Goal: Information Seeking & Learning: Learn about a topic

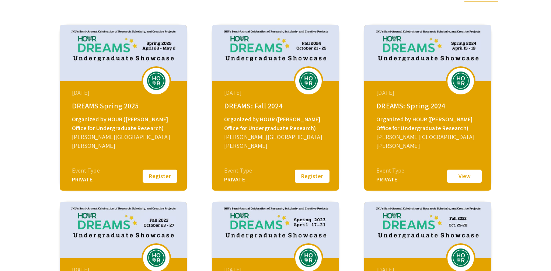
scroll to position [105, 0]
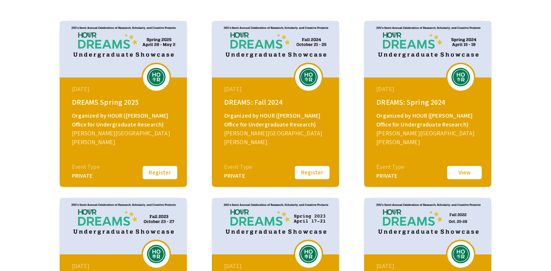
click at [289, 94] on div "October 21, 2024" at bounding box center [276, 89] width 105 height 9
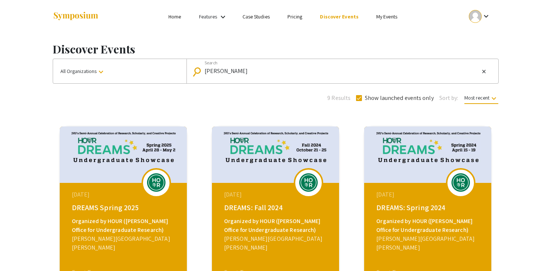
click at [253, 74] on input "hopkins" at bounding box center [341, 71] width 275 height 7
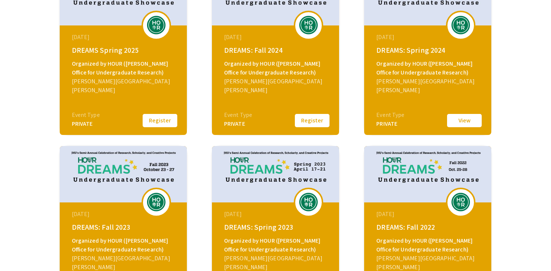
click at [249, 123] on div "PRIVATE" at bounding box center [238, 123] width 28 height 9
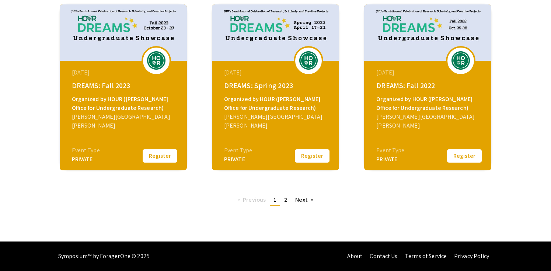
click at [289, 204] on ul "Previous page 1 / 2 You're on page 1 page 2 Next page" at bounding box center [275, 200] width 84 height 12
click at [287, 199] on span "2" at bounding box center [285, 200] width 3 height 8
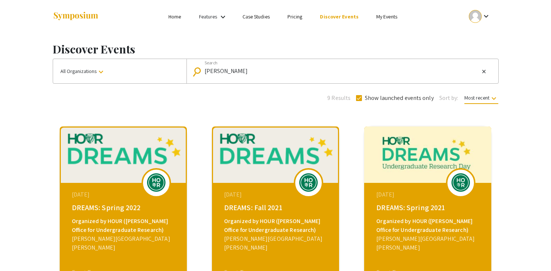
scroll to position [130, 0]
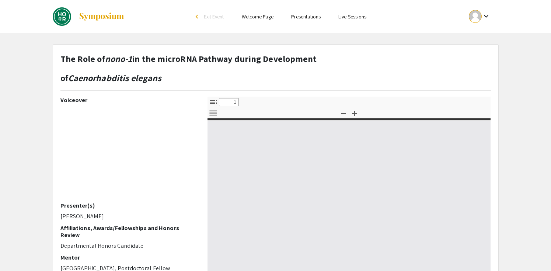
select select "custom"
type input "0"
select select "custom"
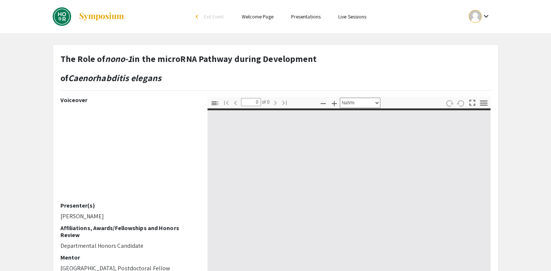
type input "1"
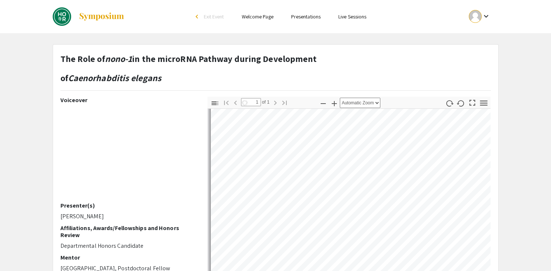
scroll to position [42, 0]
select select "auto"
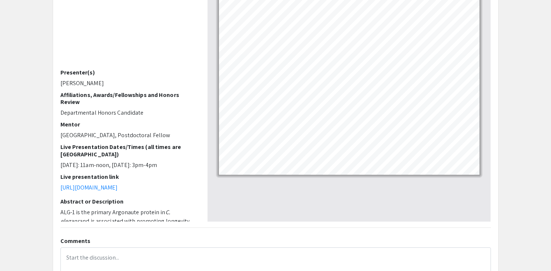
scroll to position [0, 0]
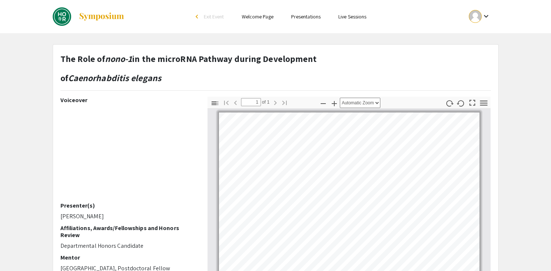
click at [309, 20] on link "Presentations" at bounding box center [305, 16] width 29 height 7
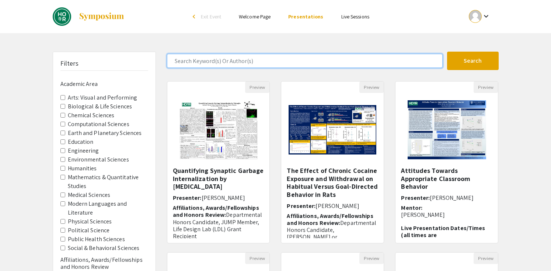
click at [297, 64] on input "Search Keyword(s) Or Author(s)" at bounding box center [304, 61] width 275 height 14
type input "matthew"
click at [447, 52] on button "Search" at bounding box center [473, 61] width 52 height 18
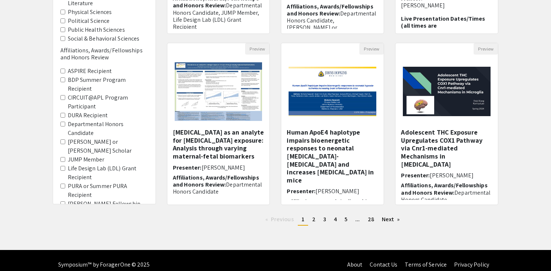
scroll to position [211, 0]
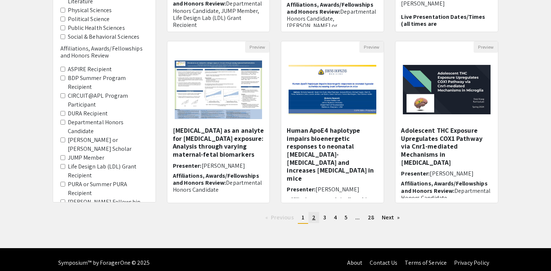
click at [312, 221] on span "2" at bounding box center [313, 217] width 3 height 8
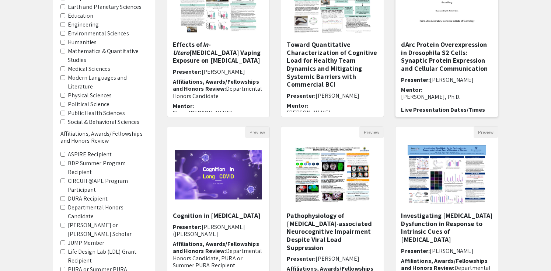
scroll to position [228, 0]
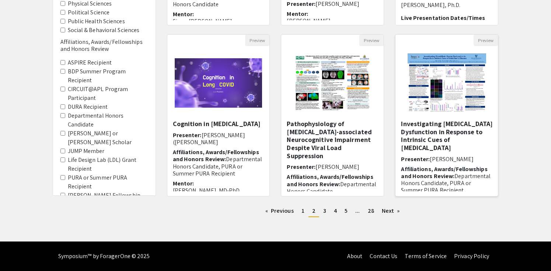
click at [429, 70] on img "Open Presentation <p>Investigating Blood-Brain Barrier Dysfunction in Response …" at bounding box center [446, 83] width 93 height 74
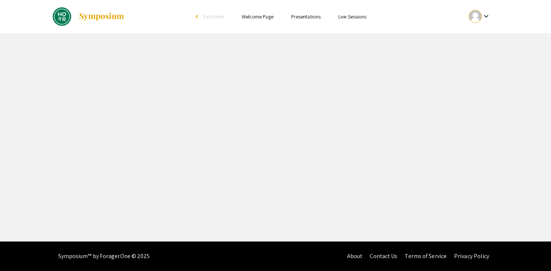
select select "custom"
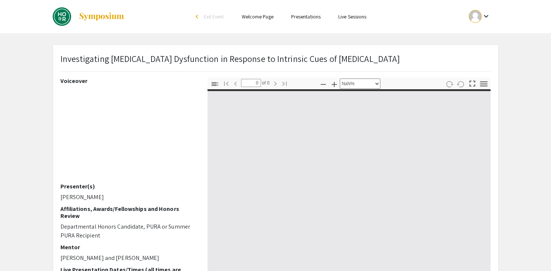
type input "1"
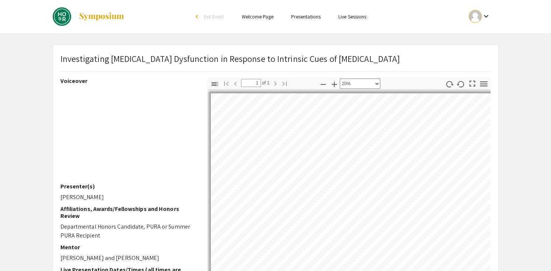
select select "custom"
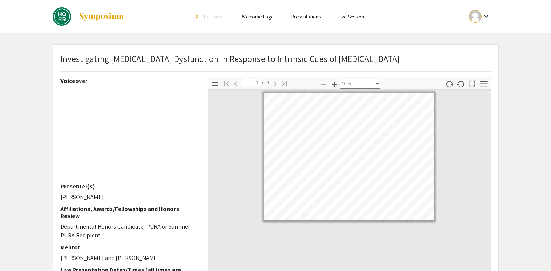
type input "0"
select select "custom"
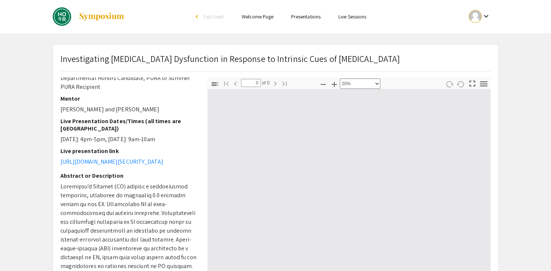
scroll to position [351, 0]
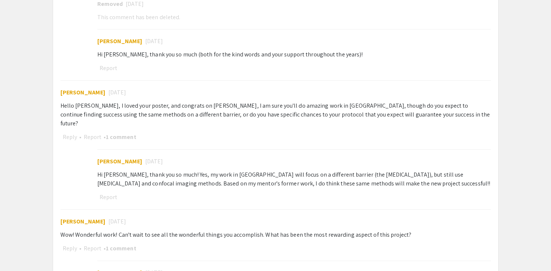
scroll to position [211, 0]
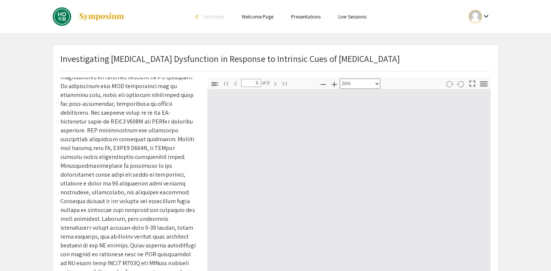
click at [299, 17] on link "Presentations" at bounding box center [305, 16] width 29 height 7
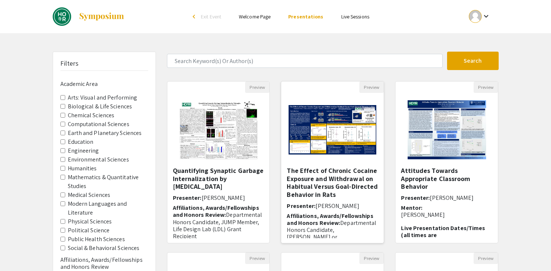
scroll to position [228, 0]
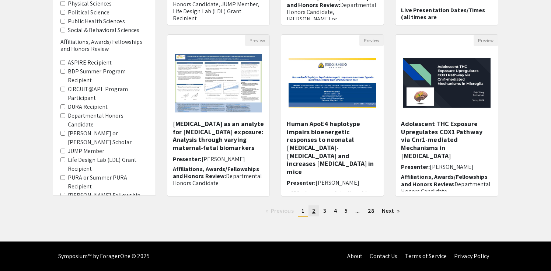
click at [312, 209] on span "2" at bounding box center [313, 211] width 3 height 8
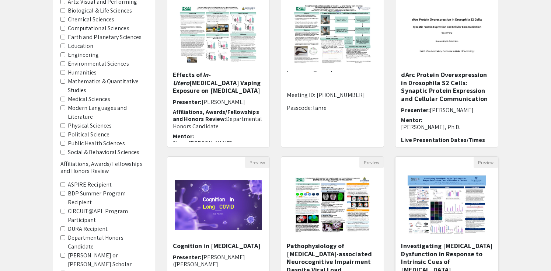
scroll to position [228, 0]
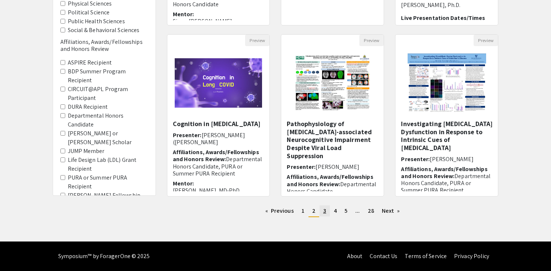
click at [323, 208] on span "3" at bounding box center [324, 211] width 3 height 8
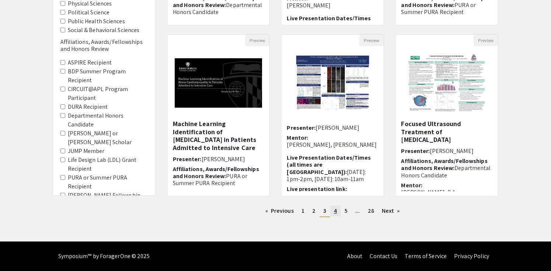
click at [335, 207] on span "4" at bounding box center [335, 211] width 3 height 8
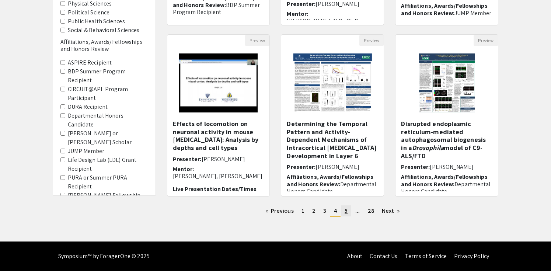
click at [345, 209] on link "page 5" at bounding box center [346, 210] width 10 height 11
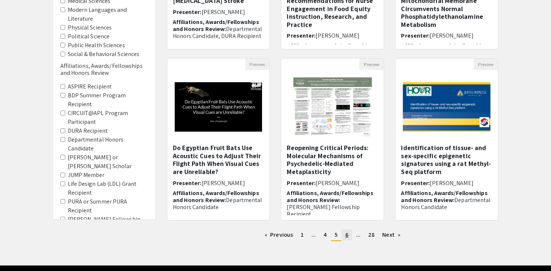
click at [347, 240] on link "page 6" at bounding box center [346, 234] width 10 height 11
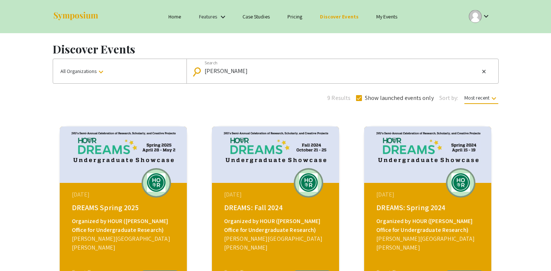
click at [238, 83] on mat-form-field "search hopkins Search close" at bounding box center [342, 71] width 312 height 24
click at [217, 74] on input "hopkins" at bounding box center [341, 71] width 275 height 7
type input "m"
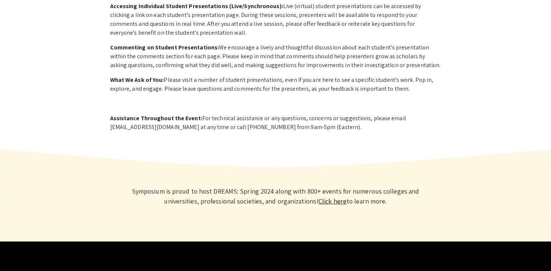
scroll to position [418, 0]
click at [353, 37] on p "Accessing Individual Student Presentations (Live/Synchronous): Live (virtual) s…" at bounding box center [275, 19] width 331 height 35
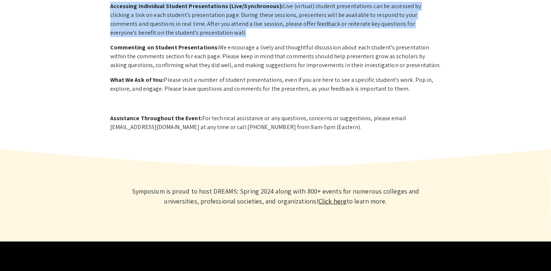
click at [353, 37] on p "Accessing Individual Student Presentations (Live/Synchronous): Live (virtual) s…" at bounding box center [275, 19] width 331 height 35
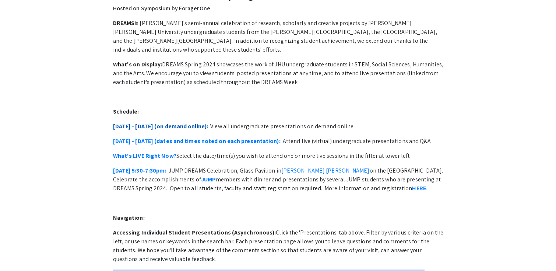
scroll to position [0, 0]
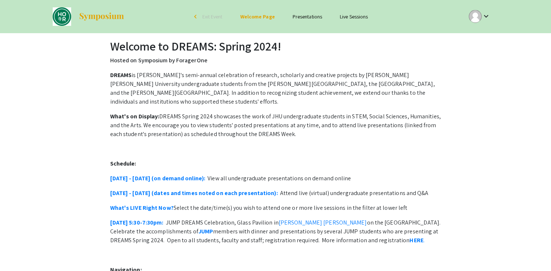
click at [319, 18] on link "Presentations" at bounding box center [306, 16] width 29 height 7
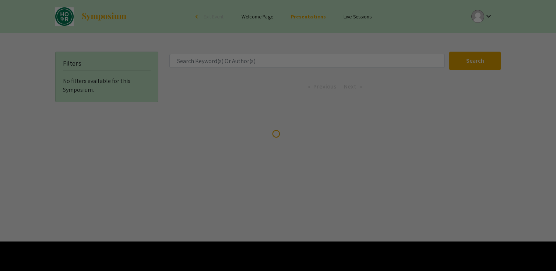
click at [260, 60] on div at bounding box center [278, 135] width 556 height 271
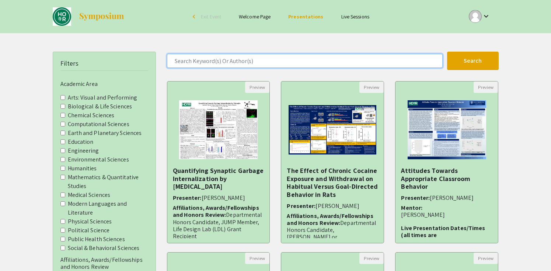
click at [274, 63] on input "Search Keyword(s) Or Author(s)" at bounding box center [304, 61] width 275 height 14
click at [447, 52] on button "Search" at bounding box center [473, 61] width 52 height 18
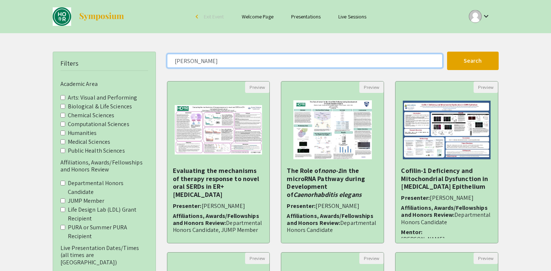
click at [273, 61] on input "mary" at bounding box center [304, 61] width 275 height 14
click at [447, 52] on button "Search" at bounding box center [473, 61] width 52 height 18
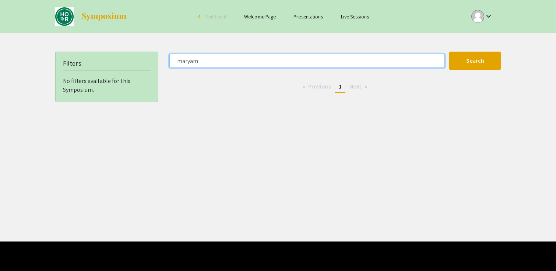
click at [270, 63] on input "maryam" at bounding box center [306, 61] width 275 height 14
click at [449, 52] on button "Search" at bounding box center [475, 61] width 52 height 18
paste input "amosu"
type input "maryam amosu"
click at [449, 52] on button "Search" at bounding box center [475, 61] width 52 height 18
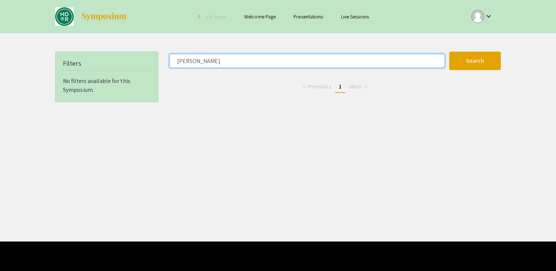
click at [286, 60] on input "maryam amosu" at bounding box center [306, 61] width 275 height 14
paste input "maryam amosu"
type input "maryam amosu"
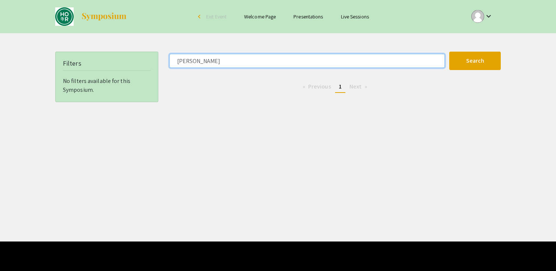
click at [449, 52] on button "Search" at bounding box center [475, 61] width 52 height 18
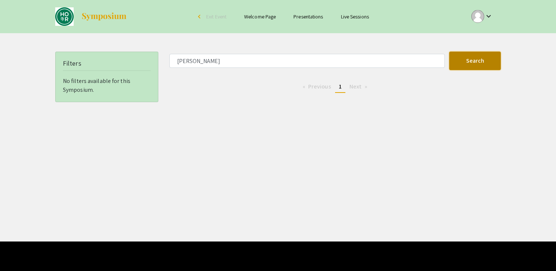
click at [492, 65] on button "Search" at bounding box center [475, 61] width 52 height 18
